Goal: Task Accomplishment & Management: Manage account settings

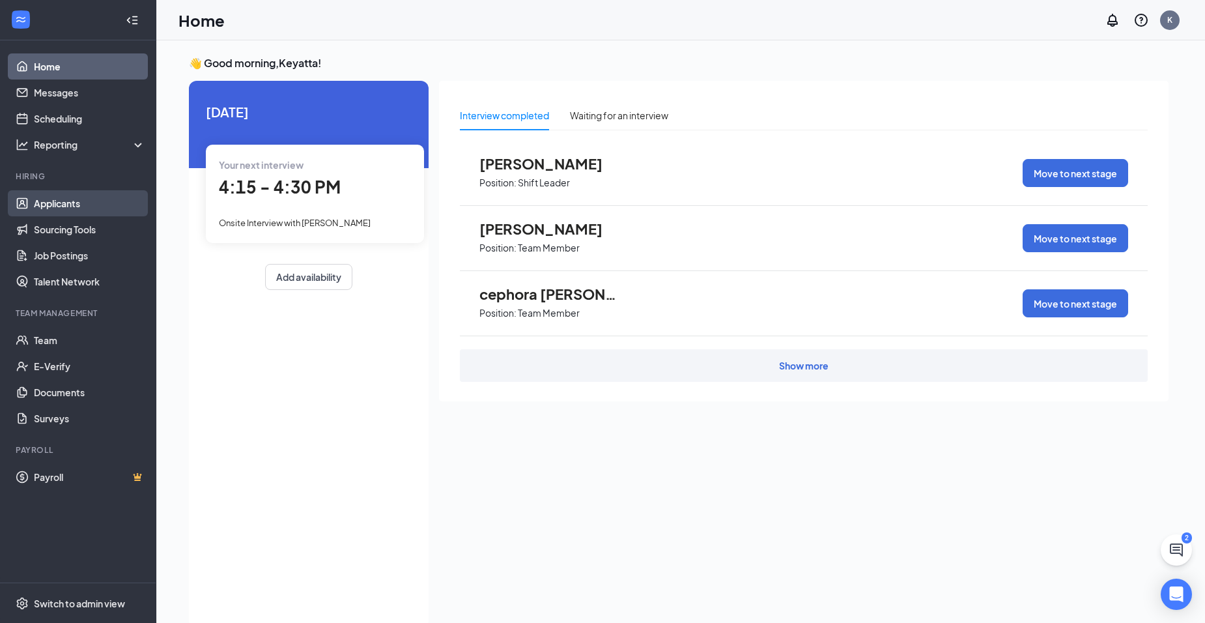
click at [48, 207] on link "Applicants" at bounding box center [89, 203] width 111 height 26
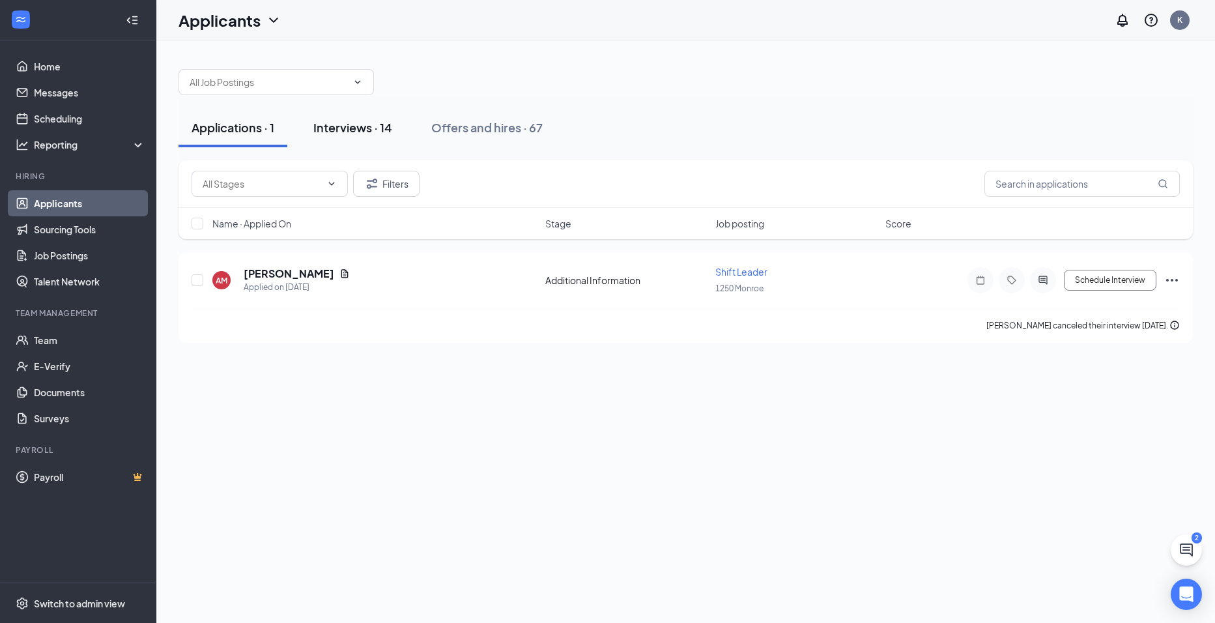
click at [341, 126] on div "Interviews · 14" at bounding box center [352, 127] width 79 height 16
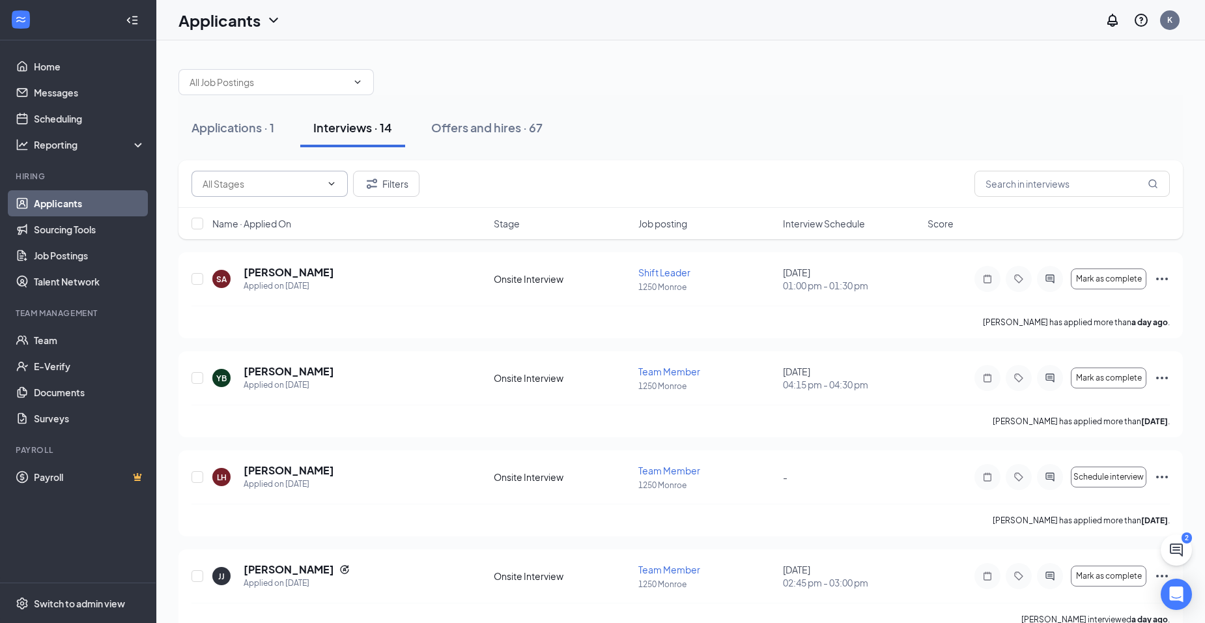
click at [305, 182] on input "text" at bounding box center [262, 184] width 119 height 14
click at [378, 124] on div "Interviews · 14" at bounding box center [352, 127] width 79 height 16
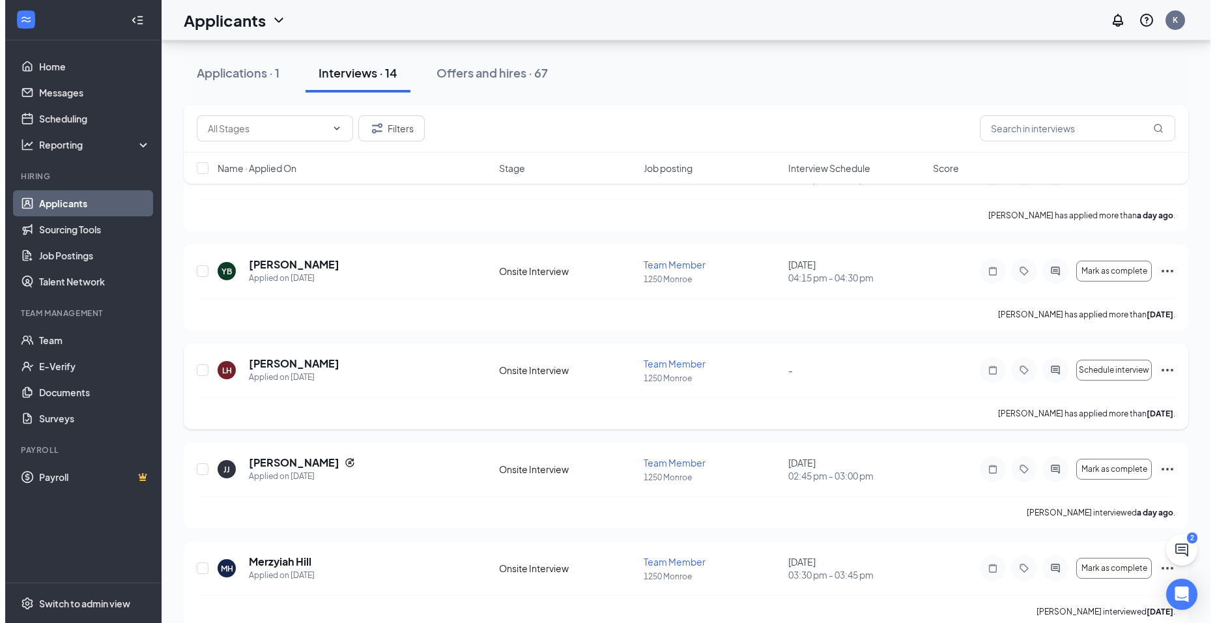
scroll to position [130, 0]
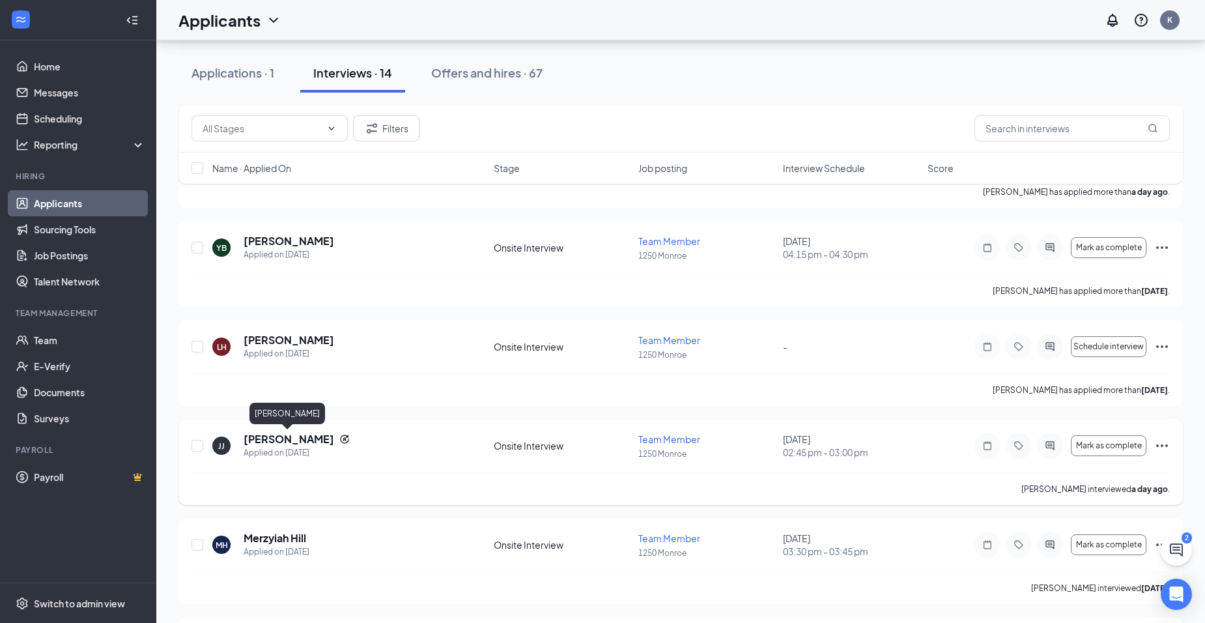
click at [281, 439] on h5 "[PERSON_NAME]" at bounding box center [289, 439] width 91 height 14
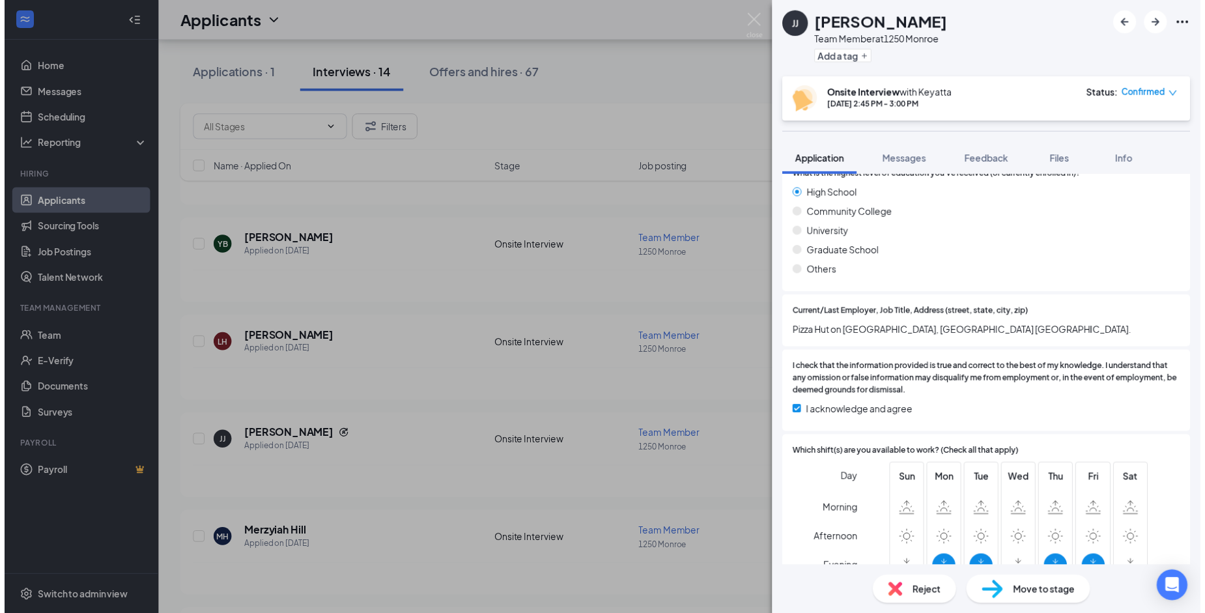
scroll to position [1015, 0]
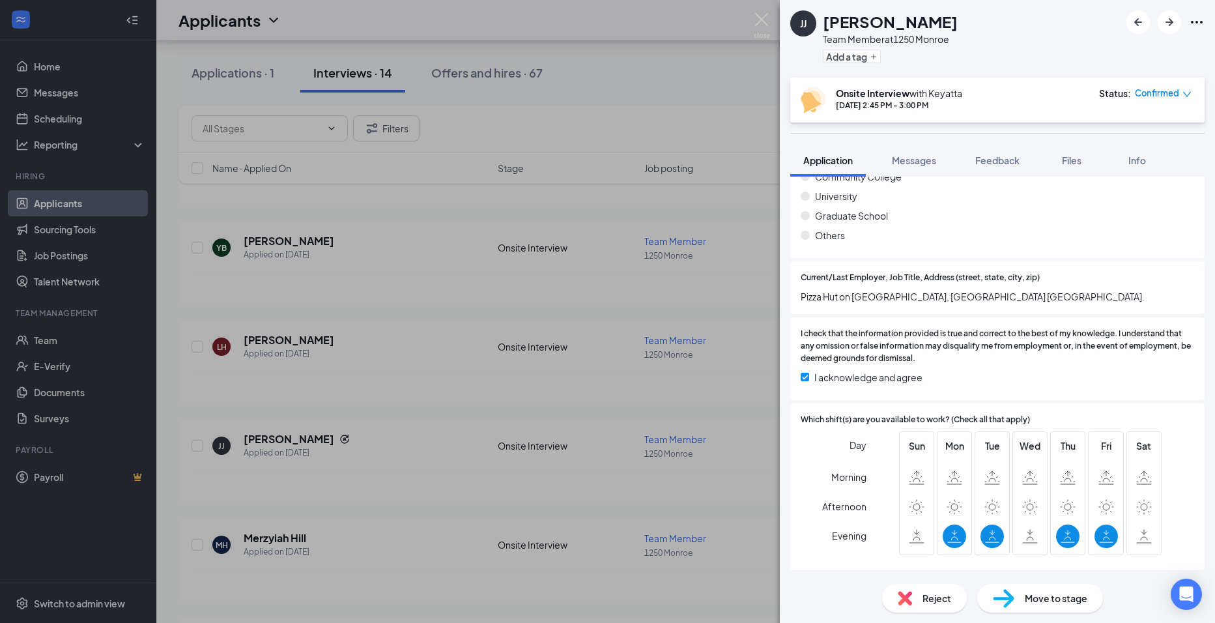
click at [638, 326] on div "[PERSON_NAME] [PERSON_NAME] Team Member at 1250 Monroe Add a tag Onsite Intervi…" at bounding box center [607, 311] width 1215 height 623
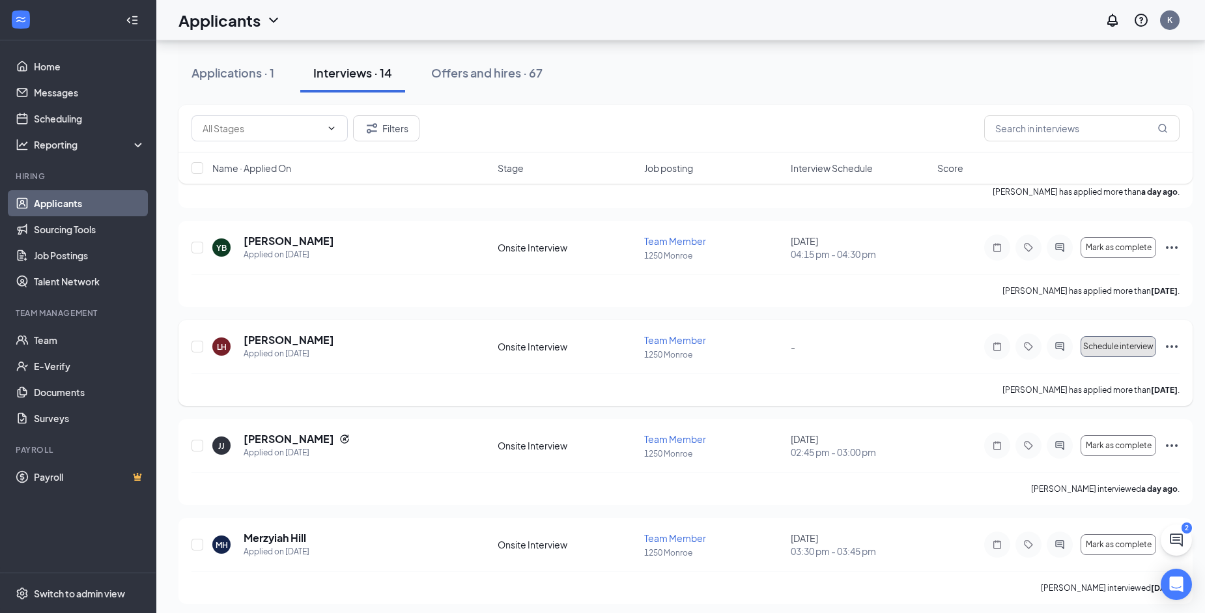
click at [1123, 347] on span "Schedule interview" at bounding box center [1118, 346] width 70 height 9
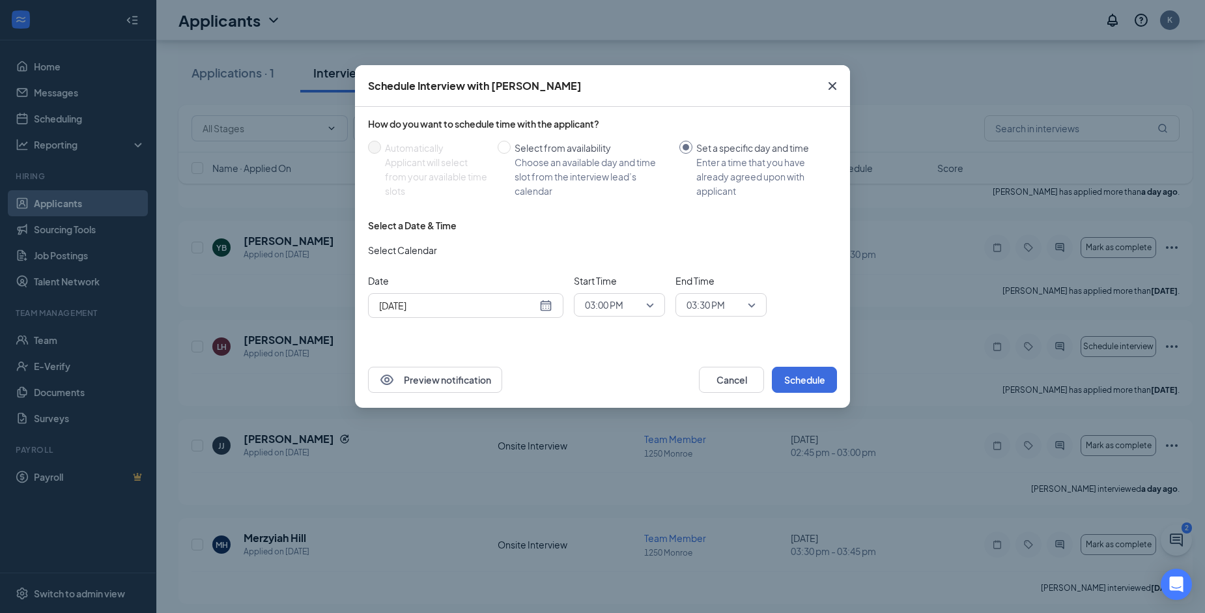
click at [543, 305] on div "[DATE]" at bounding box center [465, 305] width 173 height 14
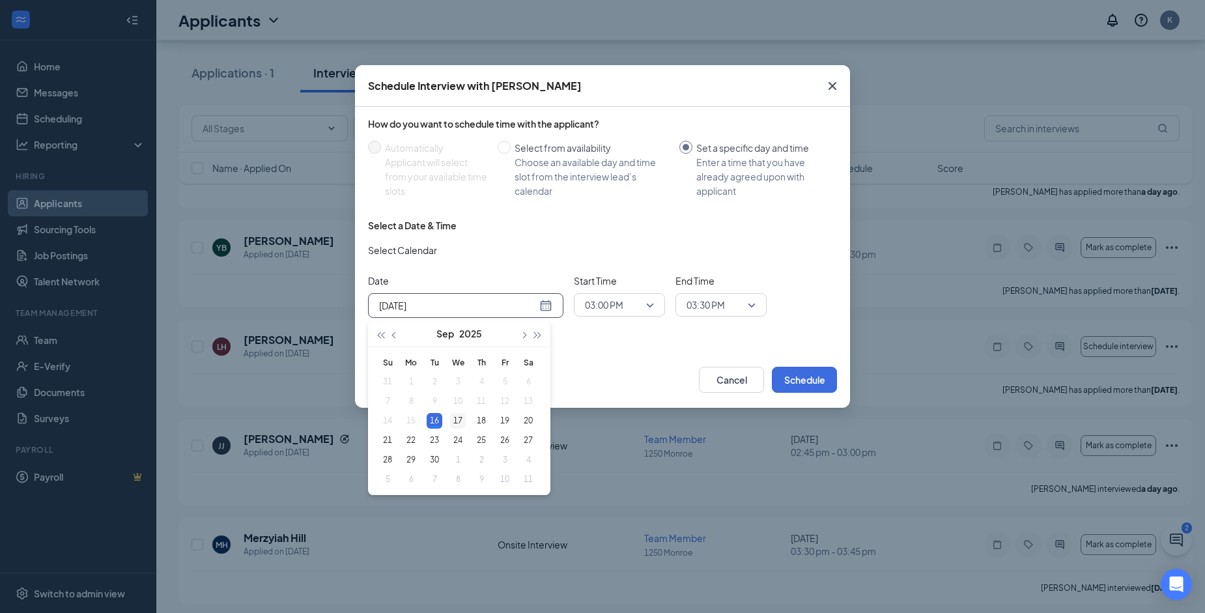
type input "[DATE]"
click at [459, 420] on div "17" at bounding box center [458, 421] width 16 height 16
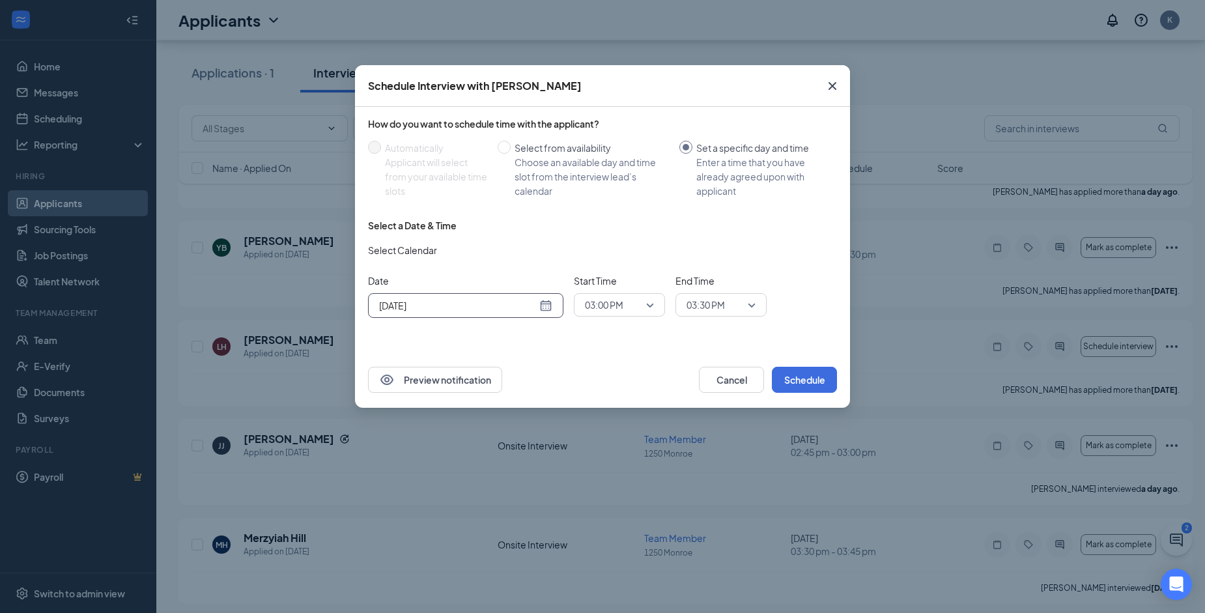
click at [653, 303] on span "03:00 PM" at bounding box center [619, 305] width 69 height 20
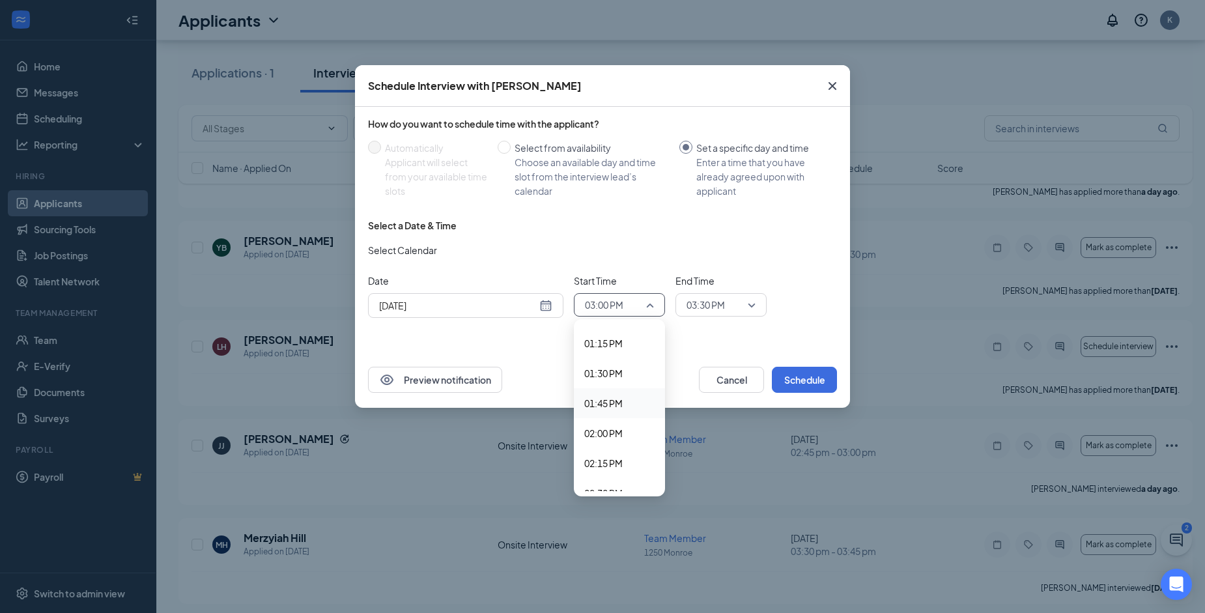
scroll to position [1558, 0]
click at [610, 337] on span "01:00 PM" at bounding box center [603, 339] width 38 height 14
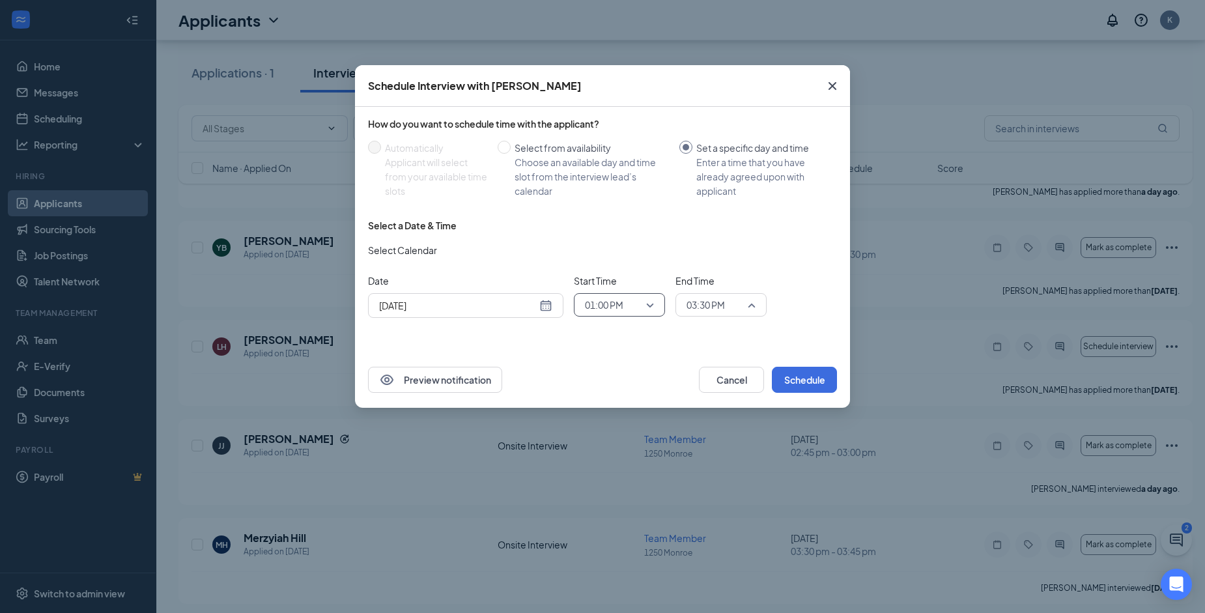
click at [745, 307] on span "03:30 PM" at bounding box center [721, 305] width 69 height 20
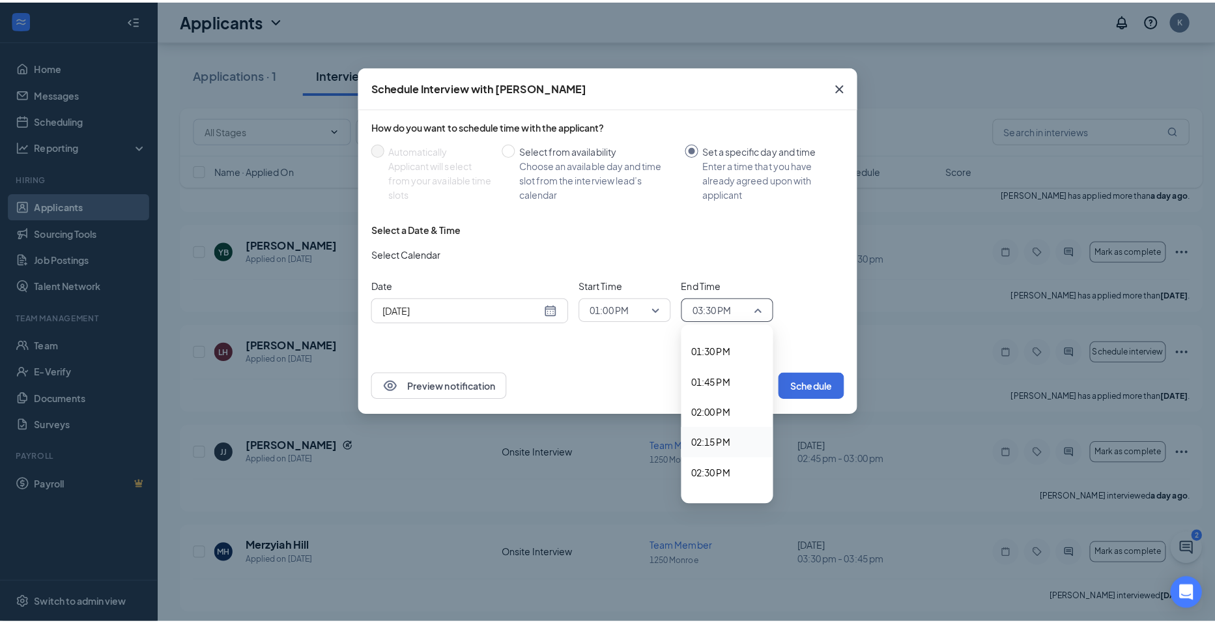
scroll to position [1592, 0]
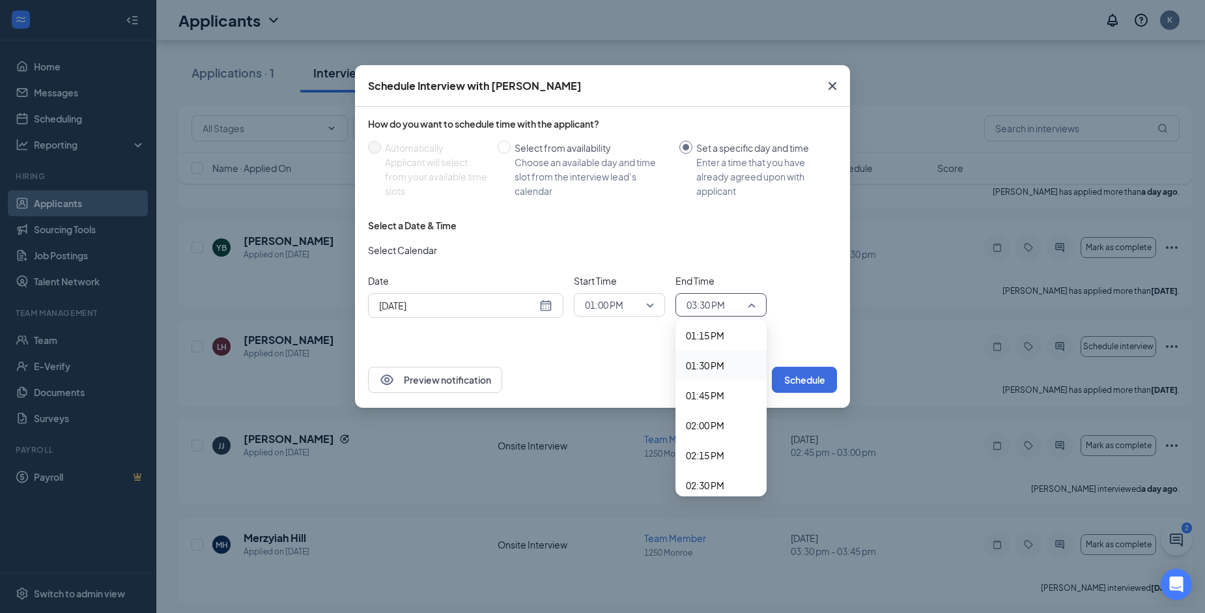
click at [715, 367] on span "01:30 PM" at bounding box center [705, 365] width 38 height 14
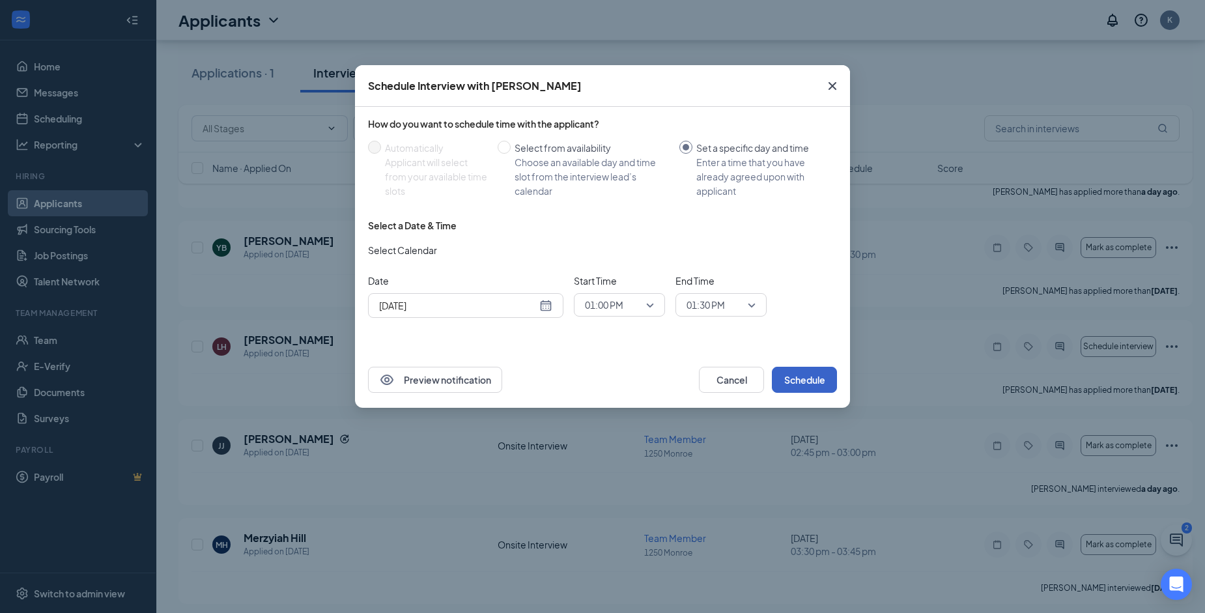
click at [794, 376] on button "Schedule" at bounding box center [804, 380] width 65 height 26
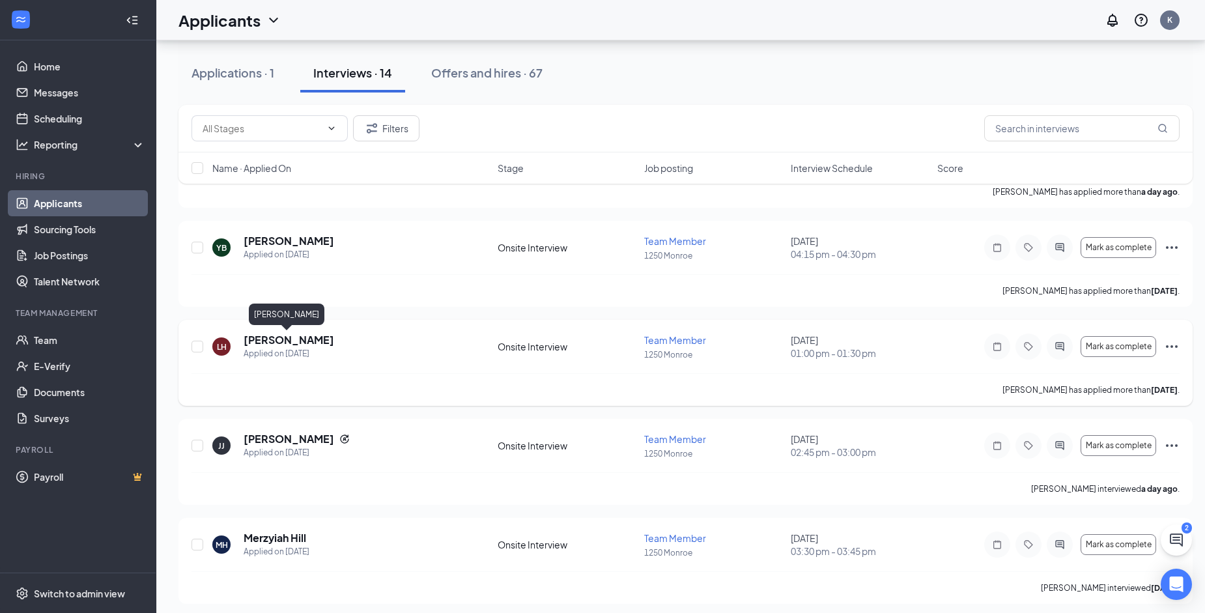
click at [287, 343] on h5 "[PERSON_NAME]" at bounding box center [289, 340] width 91 height 14
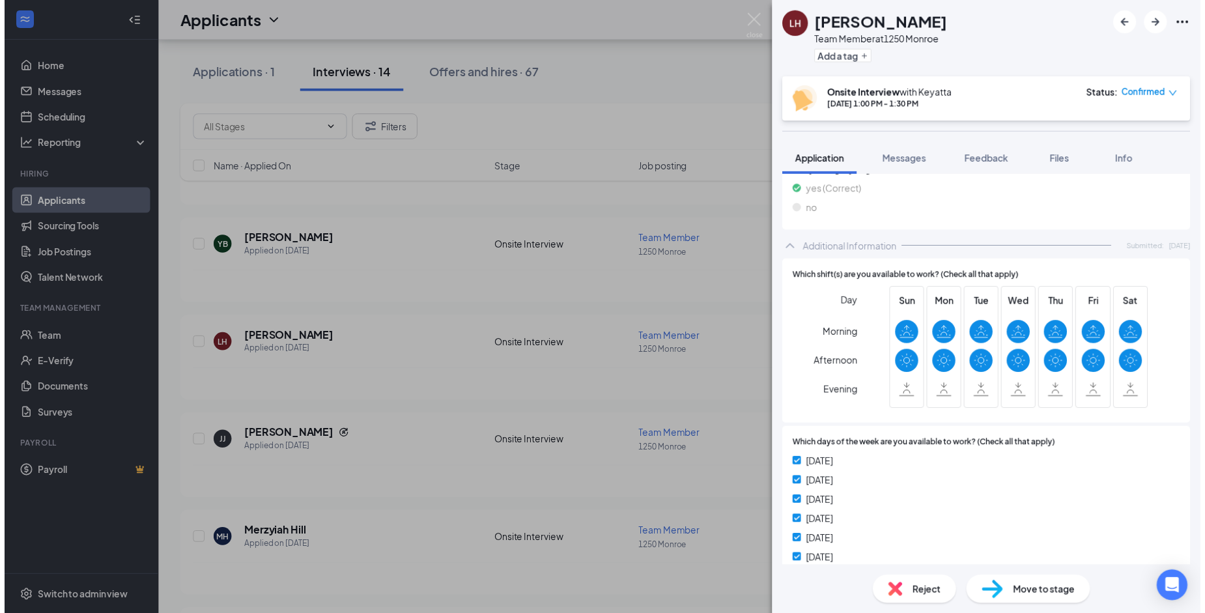
scroll to position [586, 0]
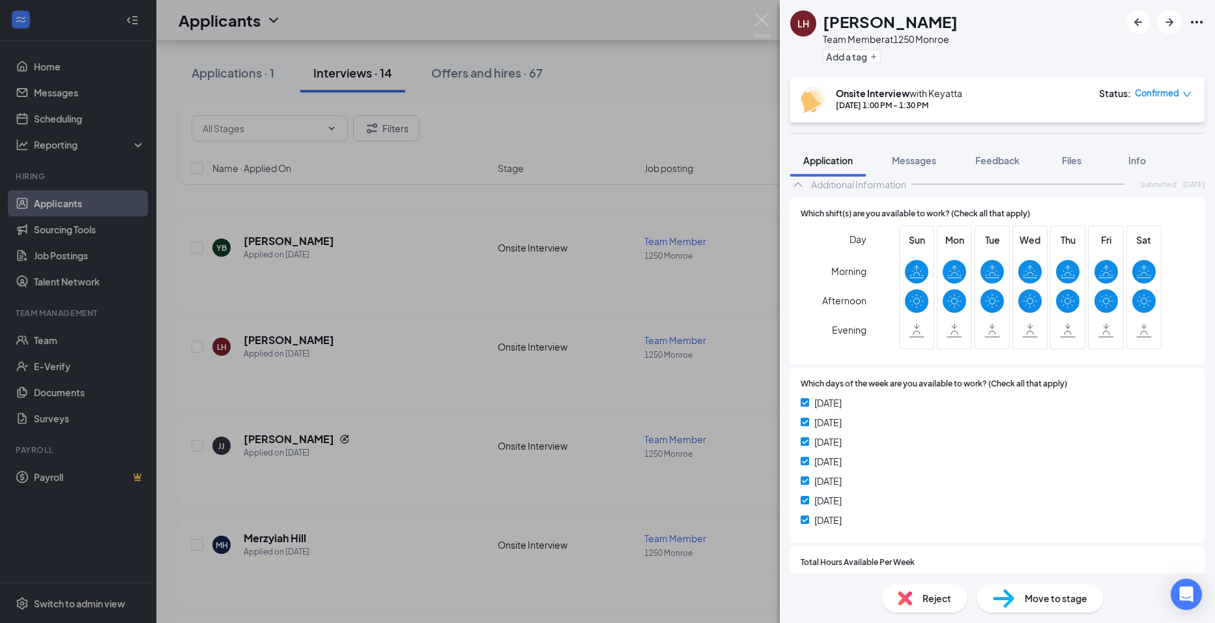
click at [507, 384] on div "LH [PERSON_NAME] Team Member at [GEOGRAPHIC_DATA] Add a tag Onsite Interview wi…" at bounding box center [607, 311] width 1215 height 623
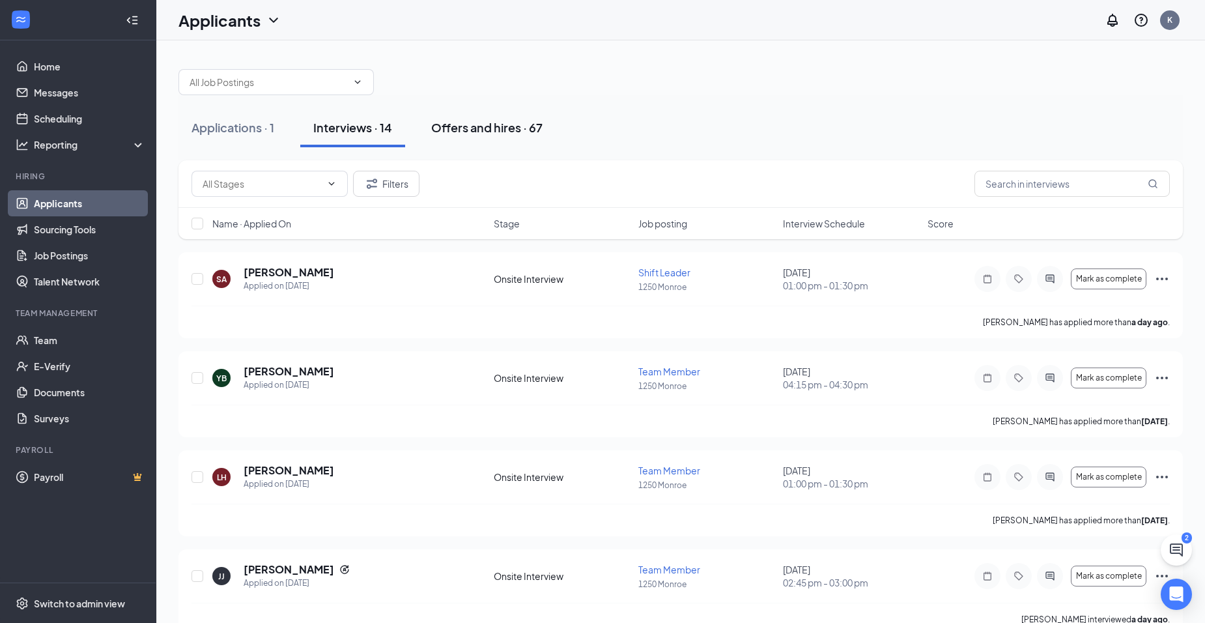
click at [450, 128] on div "Offers and hires · 67" at bounding box center [486, 127] width 111 height 16
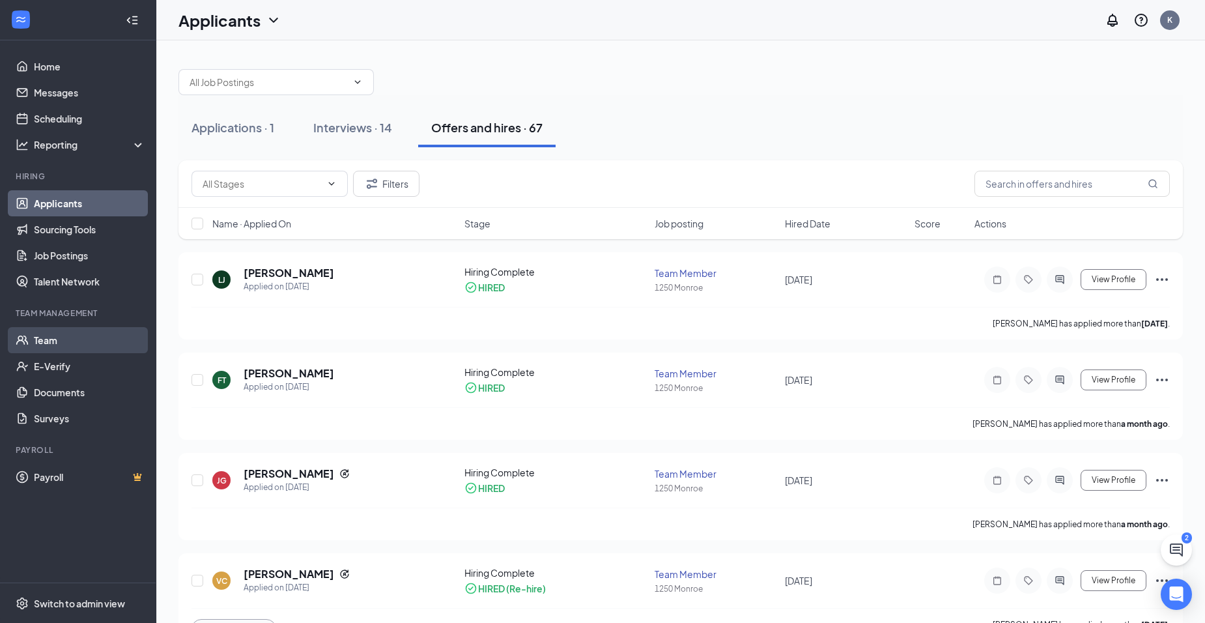
click at [70, 341] on link "Team" at bounding box center [89, 340] width 111 height 26
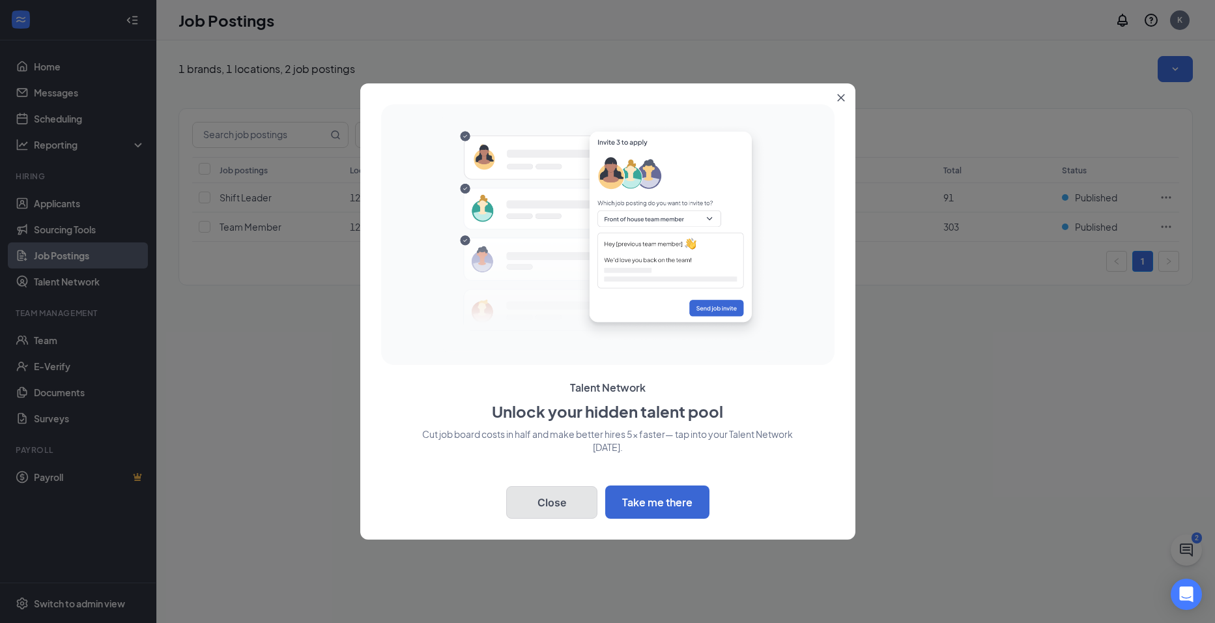
click at [559, 500] on button "Close" at bounding box center [551, 502] width 91 height 33
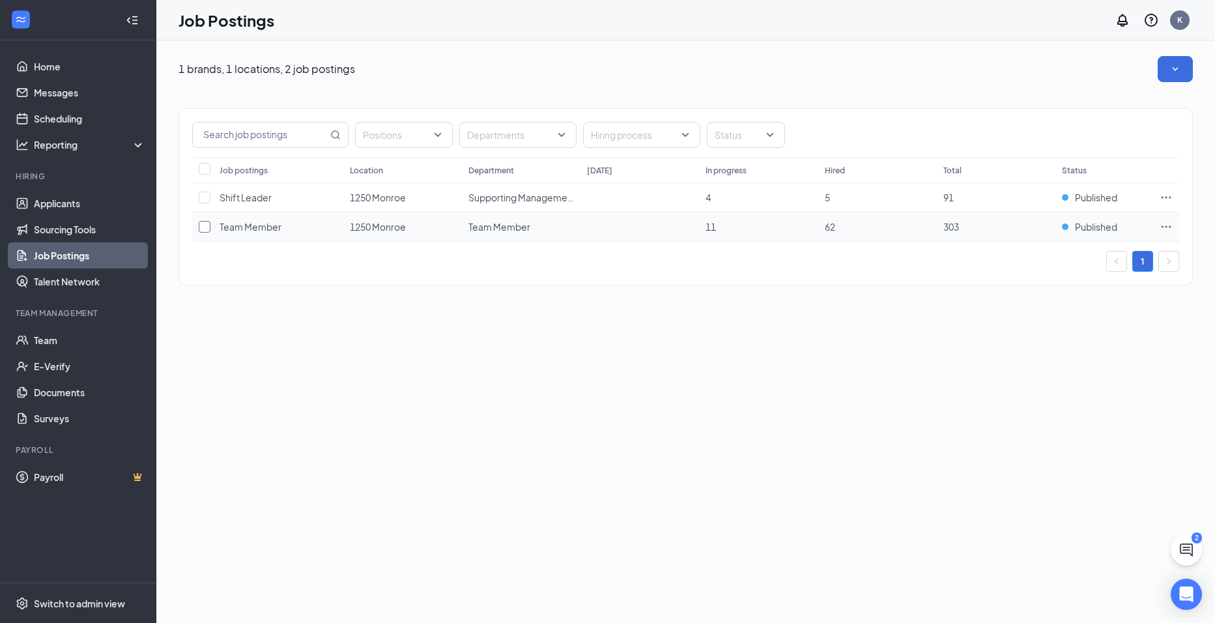
click at [201, 231] on input "checkbox" at bounding box center [205, 227] width 12 height 12
checkbox input "true"
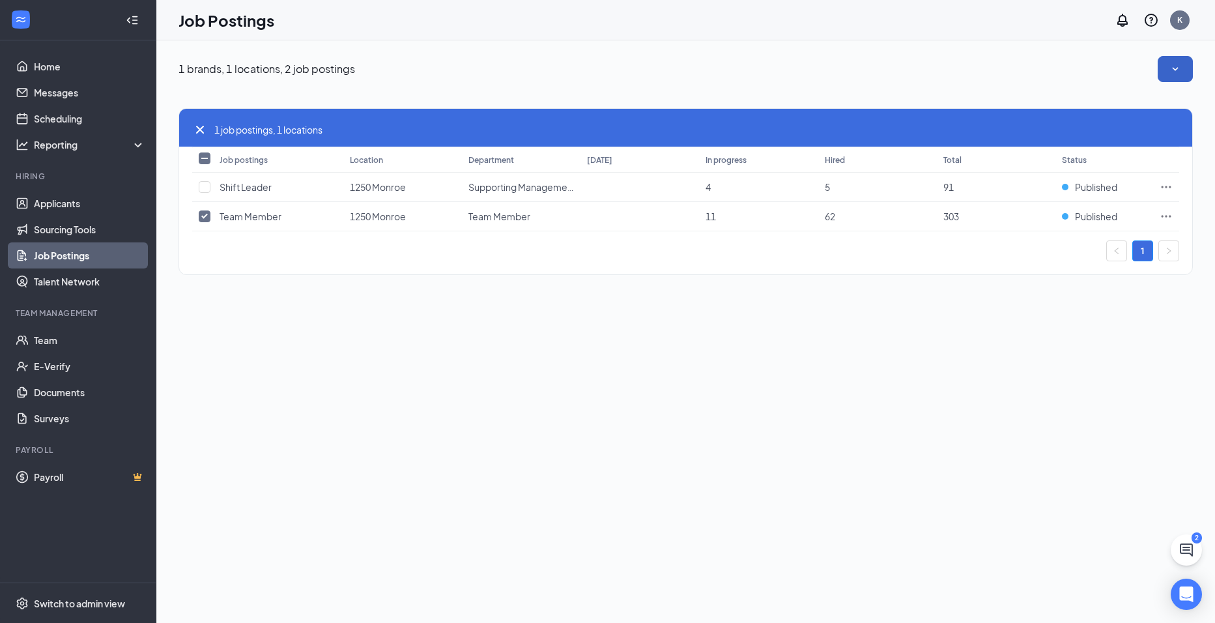
click at [1180, 62] on button "button" at bounding box center [1174, 69] width 35 height 26
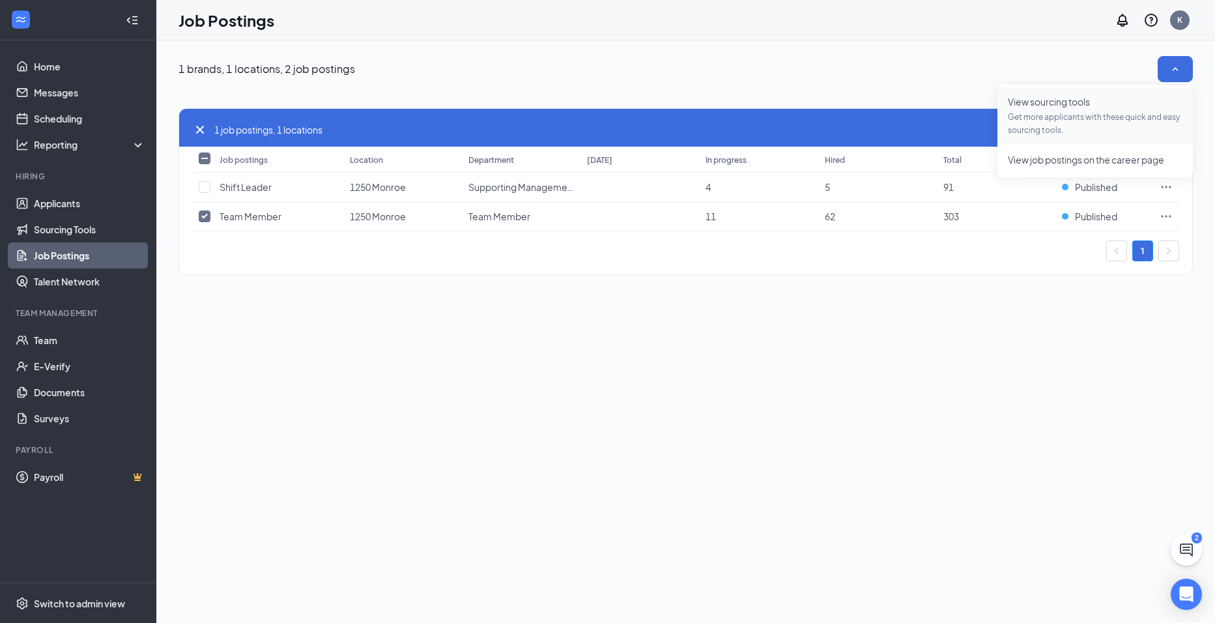
click at [1075, 111] on span "Get more applicants with these quick and easy sourcing tools." at bounding box center [1095, 124] width 175 height 26
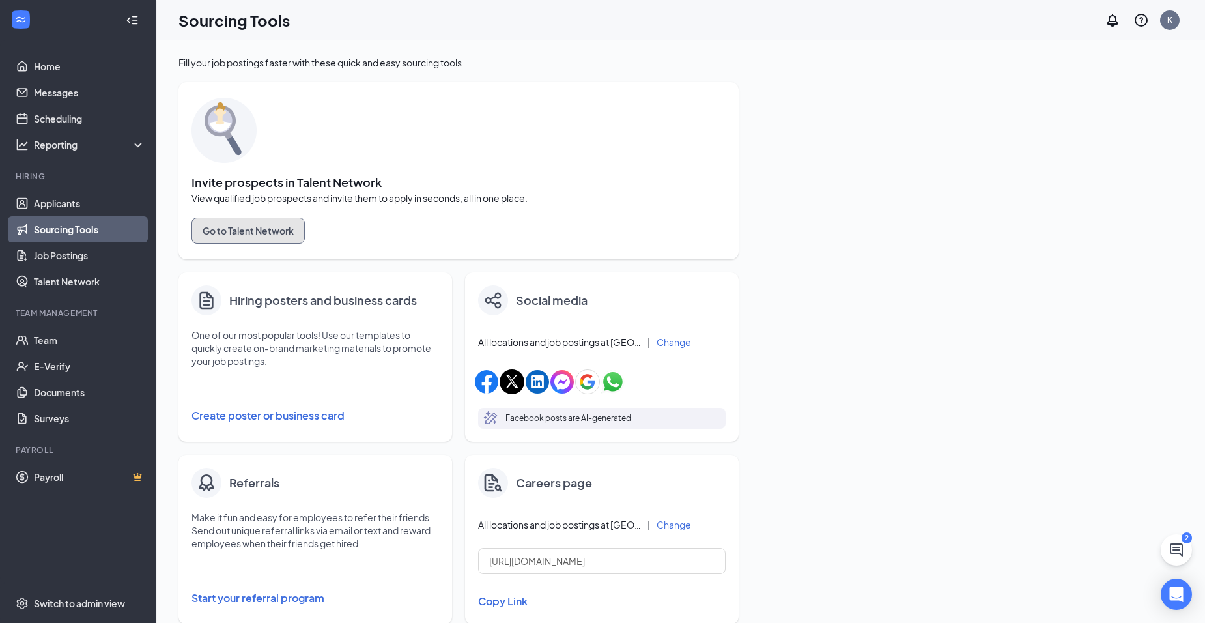
click at [242, 225] on button "Go to Talent Network" at bounding box center [248, 231] width 113 height 26
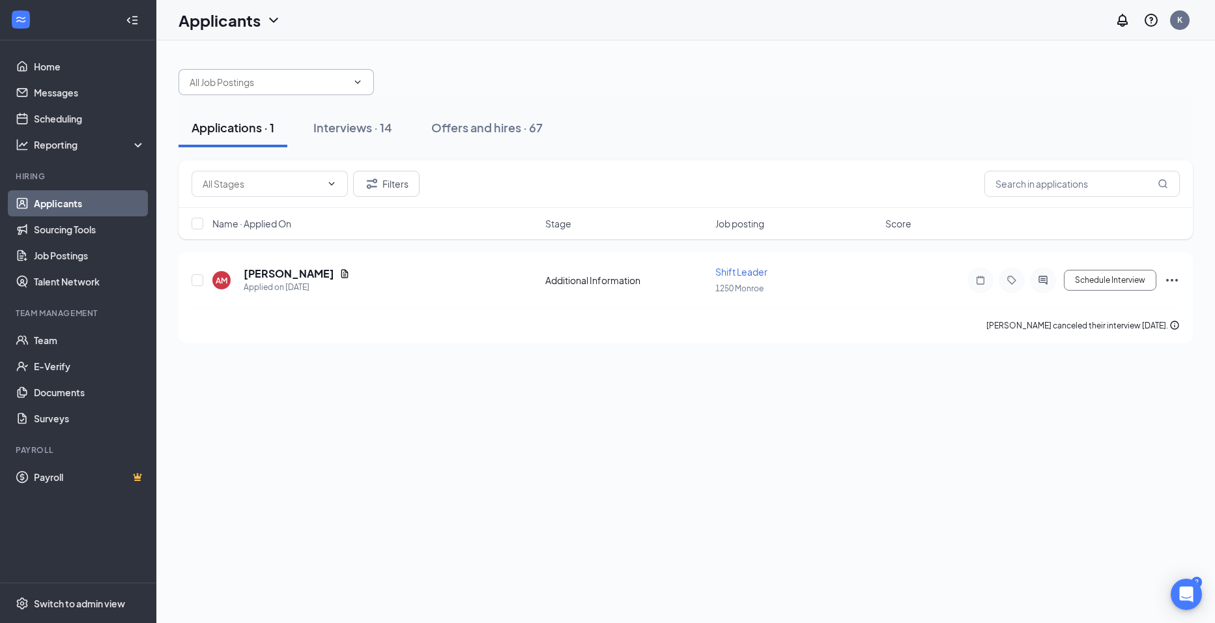
click at [292, 80] on input "text" at bounding box center [269, 82] width 158 height 14
click at [73, 199] on link "Applicants" at bounding box center [89, 203] width 111 height 26
click at [362, 129] on div "Interviews · 14" at bounding box center [352, 127] width 79 height 16
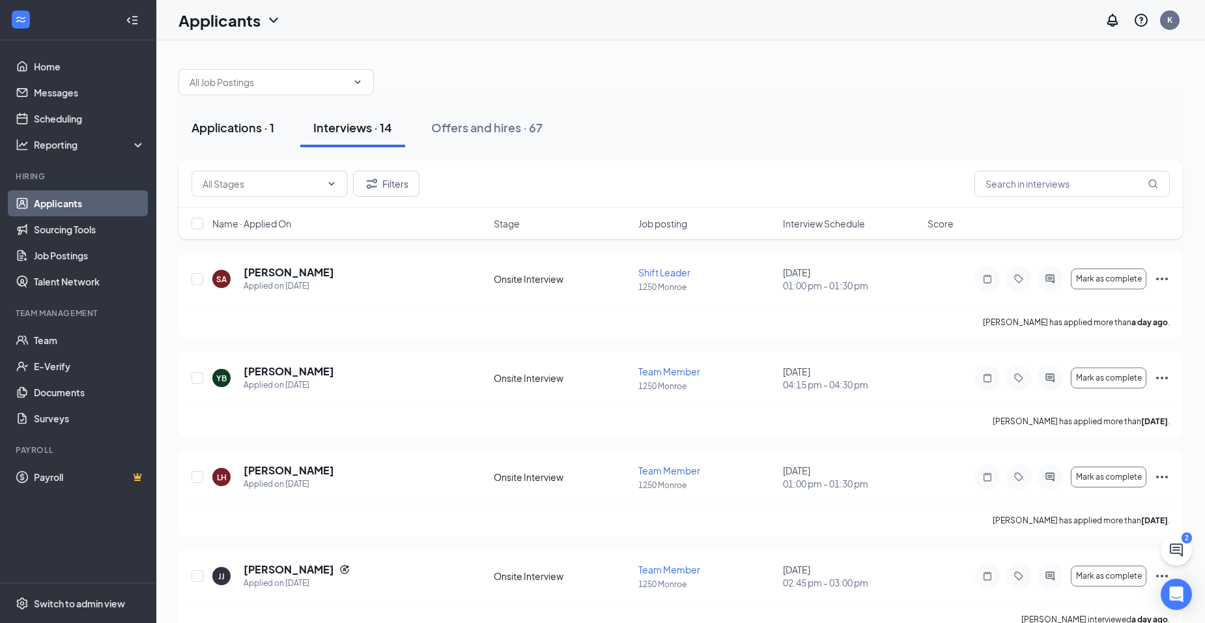
click at [212, 128] on div "Applications · 1" at bounding box center [233, 127] width 83 height 16
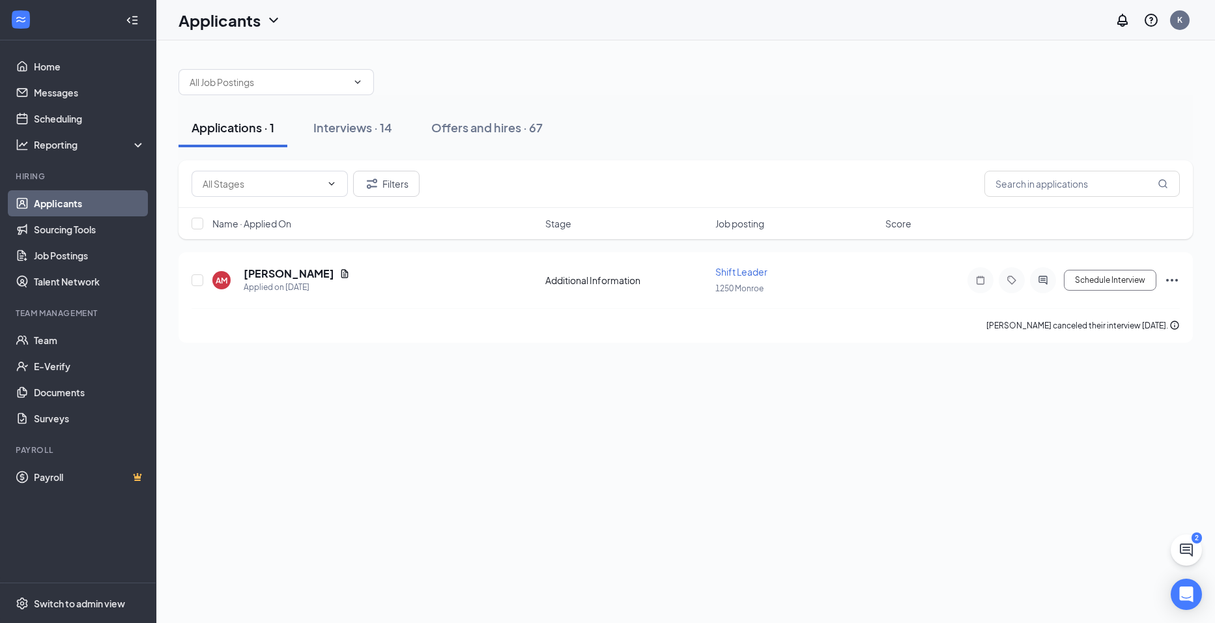
click at [48, 203] on link "Applicants" at bounding box center [89, 203] width 111 height 26
click at [489, 127] on div "Offers and hires · 67" at bounding box center [486, 127] width 111 height 16
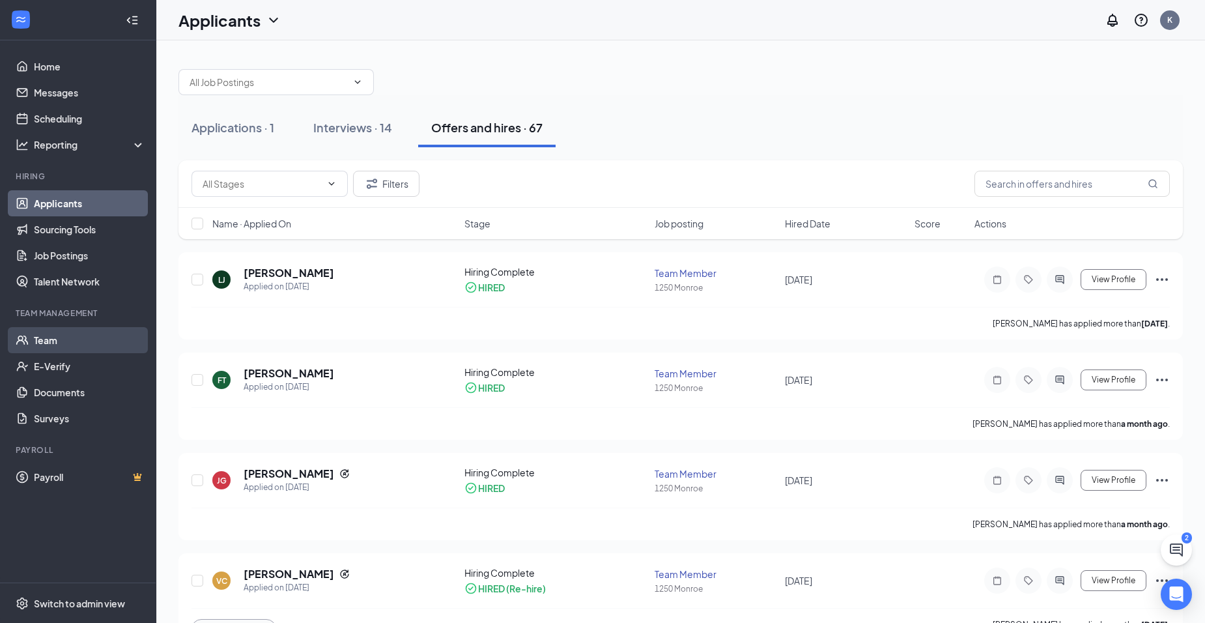
click at [34, 339] on link "Team" at bounding box center [89, 340] width 111 height 26
